Goal: Communication & Community: Ask a question

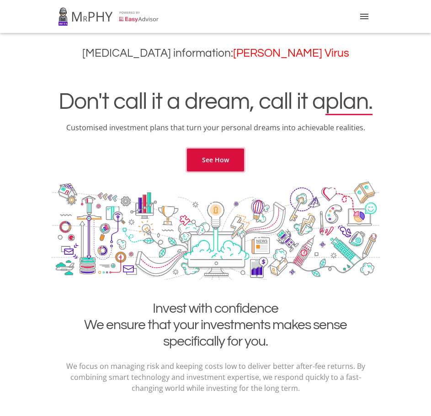
click at [217, 157] on link "See How" at bounding box center [215, 159] width 57 height 23
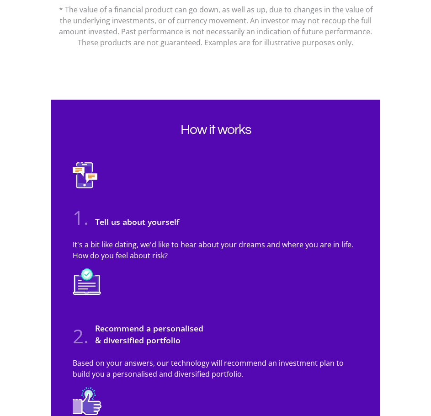
scroll to position [1031, 0]
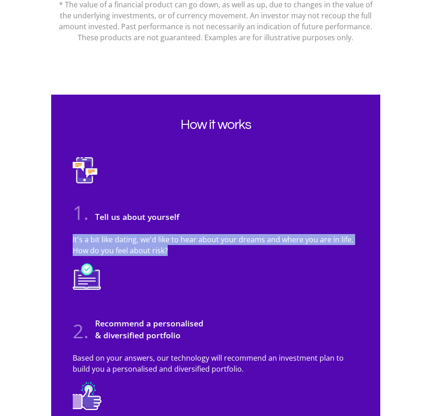
drag, startPoint x: 71, startPoint y: 239, endPoint x: 182, endPoint y: 252, distance: 111.7
click at [182, 252] on div "It's a bit like dating, we'd like to hear about your dreams and where you are i…" at bounding box center [216, 248] width 300 height 29
click at [183, 252] on p "It's a bit like dating, we'd like to hear about your dreams and where you are i…" at bounding box center [216, 245] width 286 height 22
click at [185, 249] on p "It's a bit like dating, we'd like to hear about your dreams and where you are i…" at bounding box center [216, 245] width 286 height 22
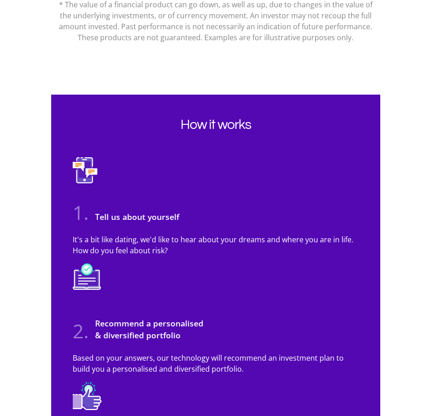
click at [184, 250] on p "It's a bit like dating, we'd like to hear about your dreams and where you are i…" at bounding box center [216, 245] width 286 height 22
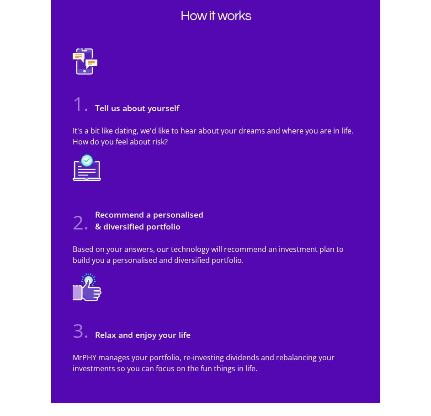
scroll to position [1168, 0]
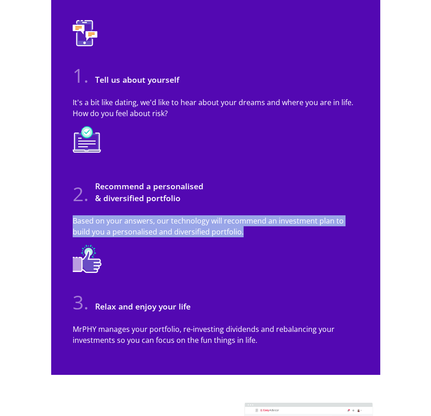
drag, startPoint x: 75, startPoint y: 220, endPoint x: 225, endPoint y: 233, distance: 150.4
click at [225, 233] on p "Based on your answers, our technology will recommend an investment plan to buil…" at bounding box center [216, 226] width 286 height 22
click at [225, 234] on p "Based on your answers, our technology will recommend an investment plan to buil…" at bounding box center [216, 226] width 286 height 22
click at [225, 236] on p "Based on your answers, our technology will recommend an investment plan to buil…" at bounding box center [216, 226] width 286 height 22
click at [226, 236] on p "Based on your answers, our technology will recommend an investment plan to buil…" at bounding box center [216, 226] width 286 height 22
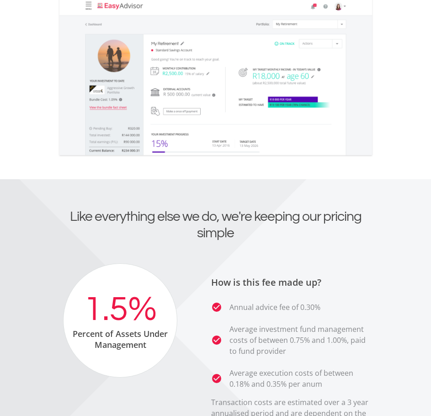
scroll to position [1807, 0]
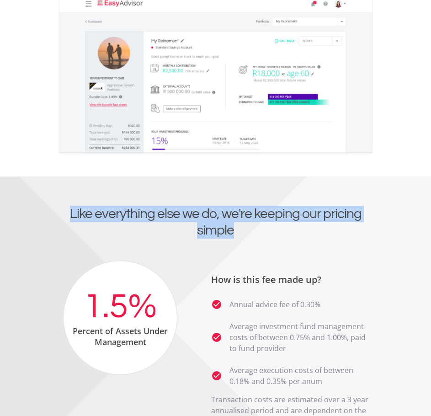
drag, startPoint x: 61, startPoint y: 210, endPoint x: 237, endPoint y: 241, distance: 179.4
click at [237, 241] on div "Like everything else we do, we're keeping our pricing simple" at bounding box center [215, 232] width 329 height 55
drag, startPoint x: 238, startPoint y: 232, endPoint x: 59, endPoint y: 213, distance: 179.9
click at [59, 213] on h2 "Like everything else we do, we're keeping our pricing simple" at bounding box center [215, 221] width 315 height 33
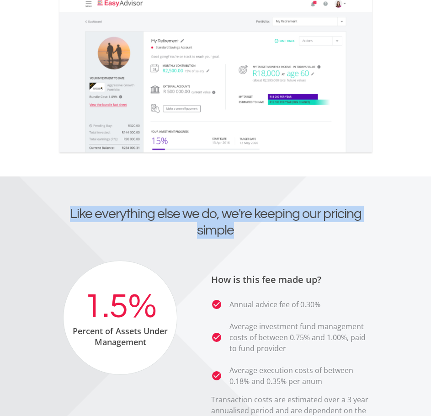
click at [59, 213] on h2 "Like everything else we do, we're keeping our pricing simple" at bounding box center [215, 221] width 315 height 33
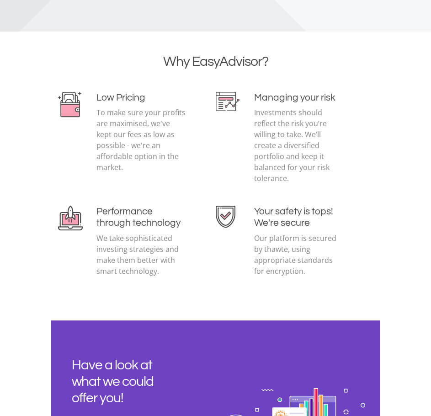
scroll to position [2218, 0]
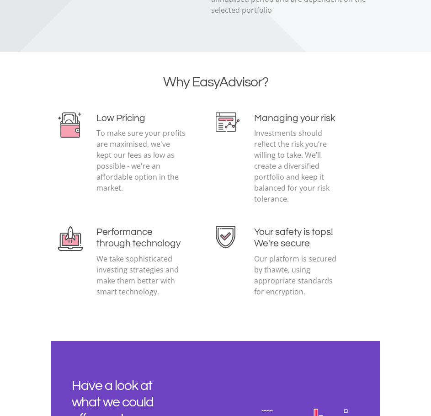
drag, startPoint x: 97, startPoint y: 131, endPoint x: 128, endPoint y: 193, distance: 69.6
click at [128, 193] on p "To make sure your profits are maximised, we've kept our fees as low as possible…" at bounding box center [141, 160] width 90 height 66
click at [129, 193] on p "To make sure your profits are maximised, we've kept our fees as low as possible…" at bounding box center [141, 160] width 90 height 66
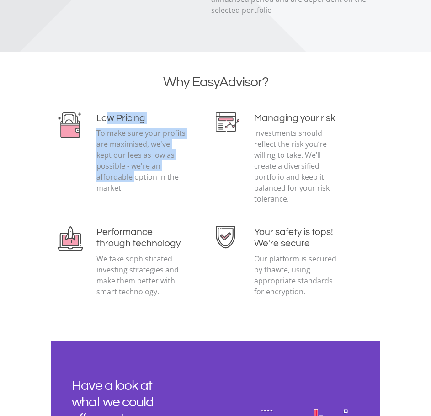
drag, startPoint x: 130, startPoint y: 178, endPoint x: 108, endPoint y: 114, distance: 67.6
click at [108, 114] on div "Low Pricing To make sure your profits are maximised, we've kept our fees as low…" at bounding box center [141, 156] width 90 height 88
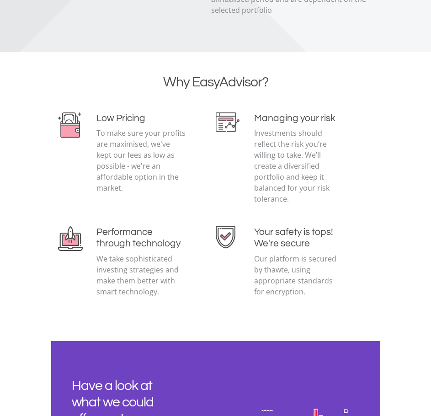
click at [150, 179] on p "To make sure your profits are maximised, we've kept our fees as low as possible…" at bounding box center [141, 160] width 90 height 66
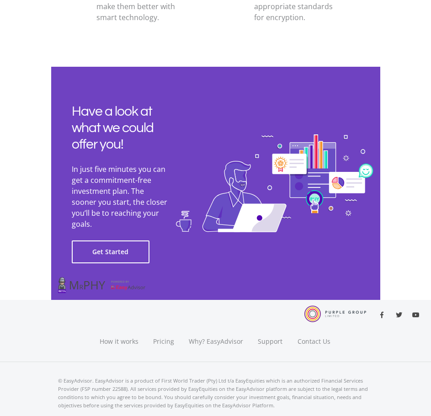
scroll to position [2497, 0]
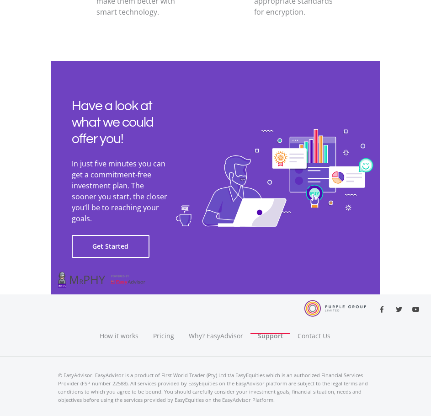
click at [273, 320] on link "Support" at bounding box center [270, 327] width 40 height 14
click at [314, 320] on link "Contact Us" at bounding box center [314, 327] width 48 height 14
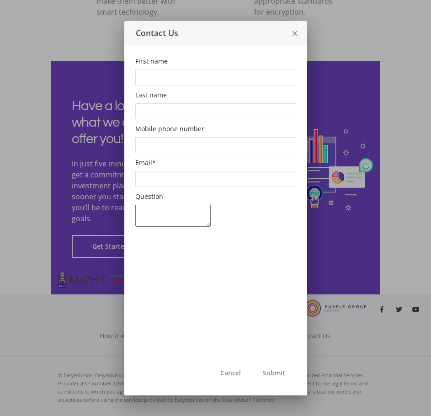
click at [153, 216] on textarea "Question" at bounding box center [172, 216] width 75 height 22
click at [168, 79] on input "First name" at bounding box center [215, 77] width 161 height 16
type input "[PERSON_NAME]"
type input "0815084840"
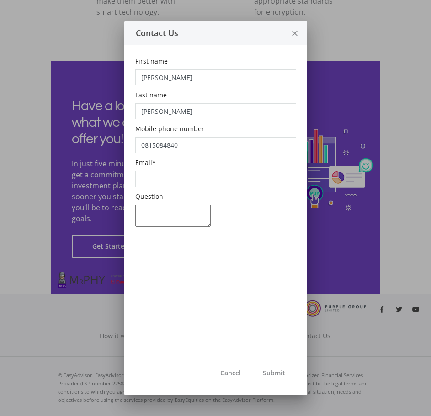
type input "[EMAIL_ADDRESS][DOMAIN_NAME]"
click at [166, 210] on textarea "Question" at bounding box center [172, 216] width 75 height 22
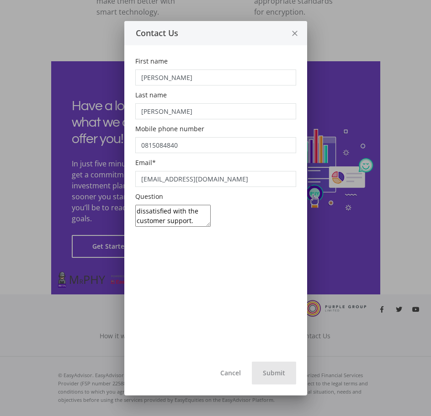
type textarea "I need to have a phone call with someone. This email story is not working. I am…"
click at [278, 374] on button "Submit" at bounding box center [274, 372] width 44 height 23
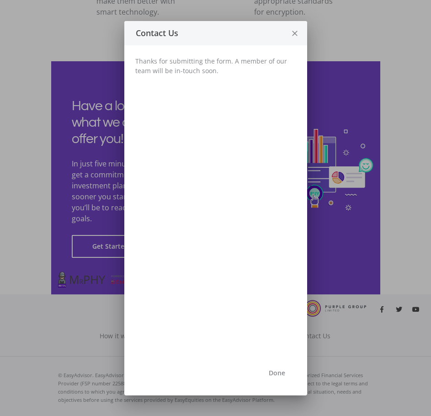
click at [294, 35] on icon "close" at bounding box center [294, 33] width 9 height 24
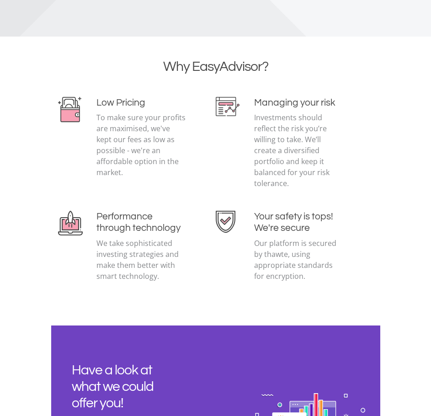
scroll to position [2223, 0]
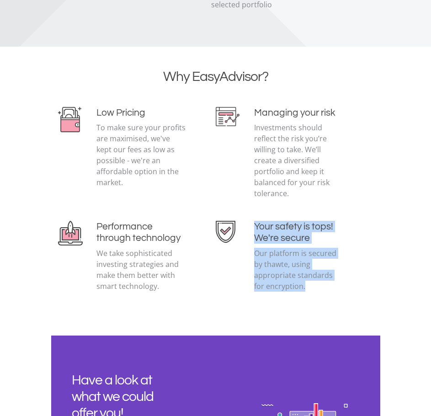
drag, startPoint x: 284, startPoint y: 277, endPoint x: 241, endPoint y: 213, distance: 77.3
click at [241, 221] on div "Your safety is tops! We're secure Our platform is secured by thawte, using appr…" at bounding box center [295, 260] width 158 height 78
click at [298, 285] on div "Your safety is tops! We're secure Our platform is secured by thawte, using appr…" at bounding box center [299, 260] width 90 height 78
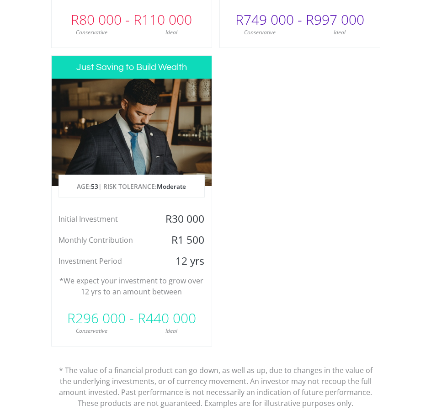
scroll to position [671, 0]
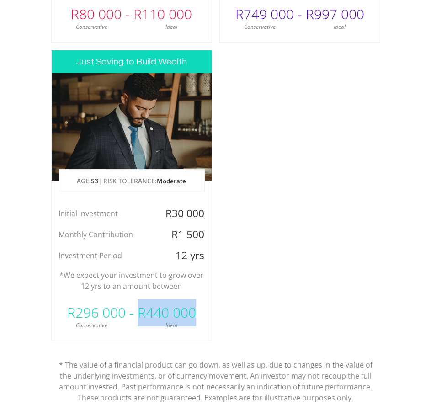
drag, startPoint x: 153, startPoint y: 310, endPoint x: 205, endPoint y: 309, distance: 52.5
click at [205, 309] on div "R296 000 - R440 000" at bounding box center [132, 312] width 160 height 27
drag, startPoint x: 185, startPoint y: 310, endPoint x: 54, endPoint y: 316, distance: 131.6
click at [54, 316] on div "R296 000 - R440 000" at bounding box center [132, 312] width 160 height 27
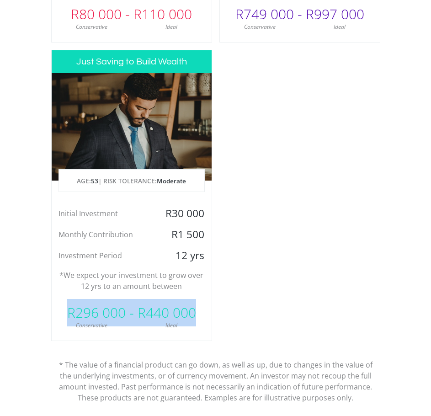
click at [54, 316] on div "R296 000 - R440 000" at bounding box center [132, 312] width 160 height 27
drag, startPoint x: 57, startPoint y: 313, endPoint x: 210, endPoint y: 318, distance: 153.0
click at [210, 318] on div "R296 000 - R440 000" at bounding box center [132, 312] width 160 height 27
drag, startPoint x: 139, startPoint y: 312, endPoint x: 222, endPoint y: 309, distance: 82.7
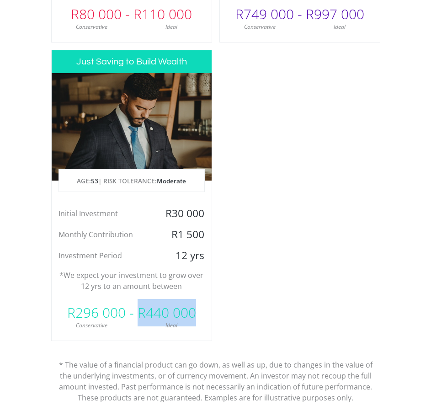
click at [221, 310] on div "Dreaming of a House AGE: [DEMOGRAPHIC_DATA] | RISK TOLERANCE: Low Initial Inves…" at bounding box center [215, 81] width 329 height 658
click at [222, 308] on div "Dreaming of a House AGE: [DEMOGRAPHIC_DATA] | RISK TOLERANCE: Low Initial Inves…" at bounding box center [215, 81] width 329 height 658
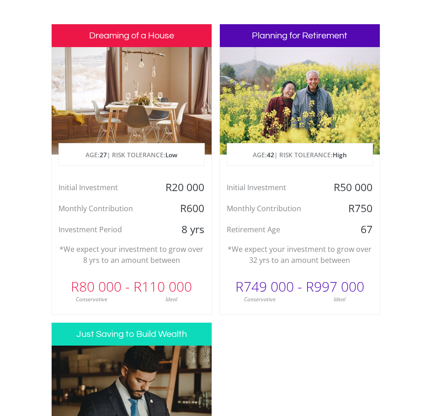
scroll to position [397, 0]
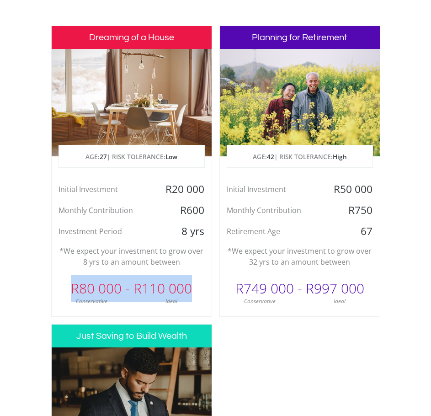
drag, startPoint x: 147, startPoint y: 288, endPoint x: 33, endPoint y: 295, distance: 114.8
click at [32, 295] on section "Invest with confidence We ensure that your investments makes sense specifically…" at bounding box center [215, 315] width 431 height 825
click at [36, 292] on section "Invest with confidence We ensure that your investments makes sense specifically…" at bounding box center [215, 315] width 431 height 825
click at [75, 287] on div "R80 000 - R110 000" at bounding box center [132, 287] width 160 height 27
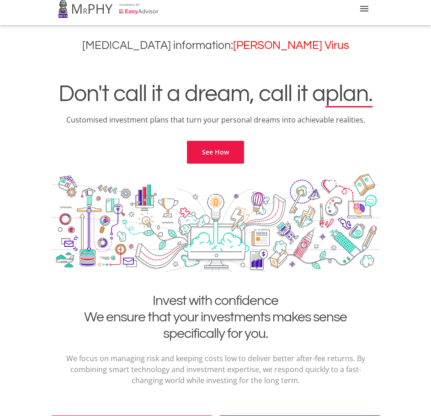
scroll to position [0, 0]
